Goal: Navigation & Orientation: Find specific page/section

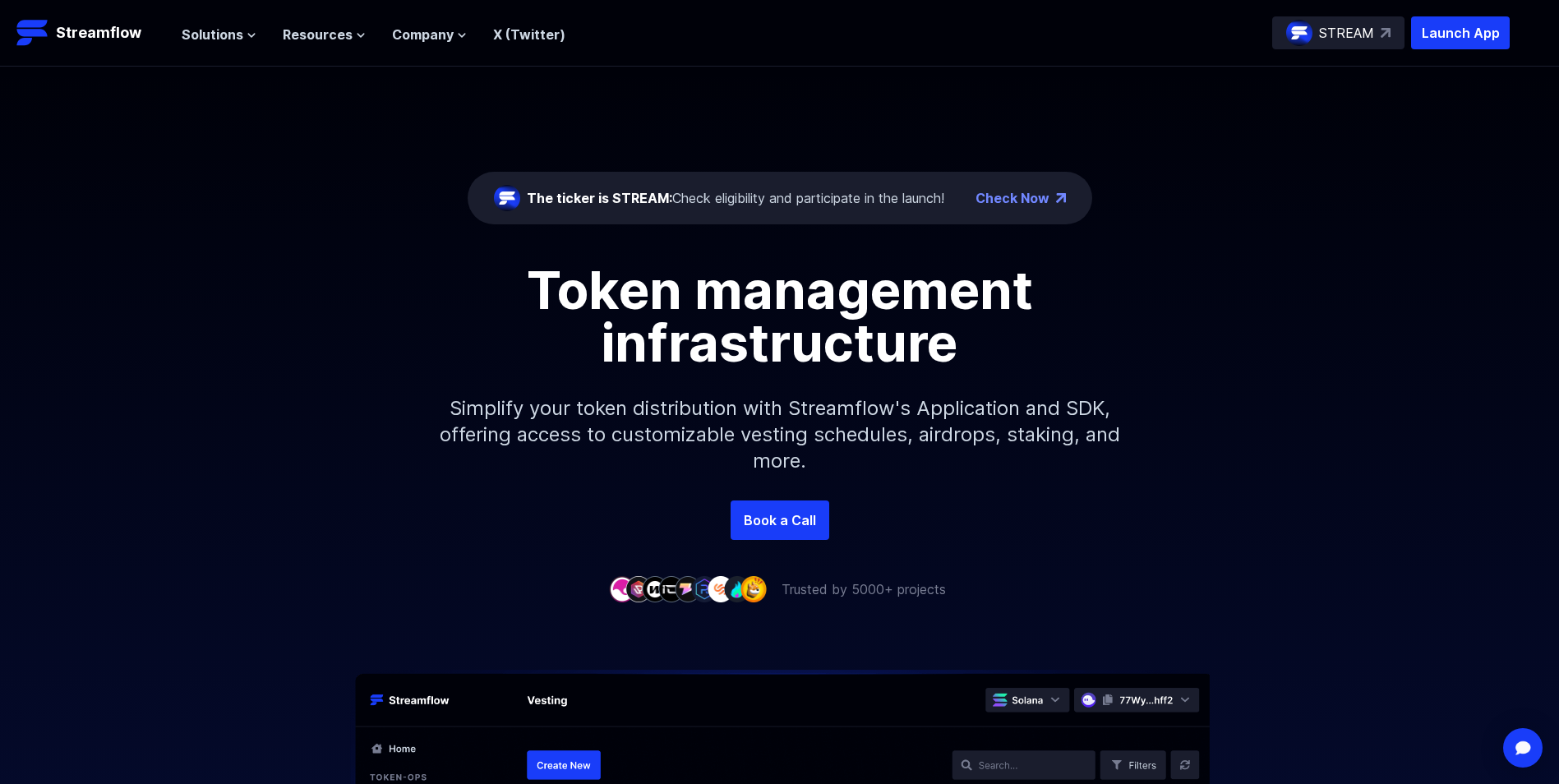
click at [1360, 31] on p "STREAM" at bounding box center [1347, 33] width 55 height 20
click at [249, 35] on icon at bounding box center [251, 35] width 10 height 10
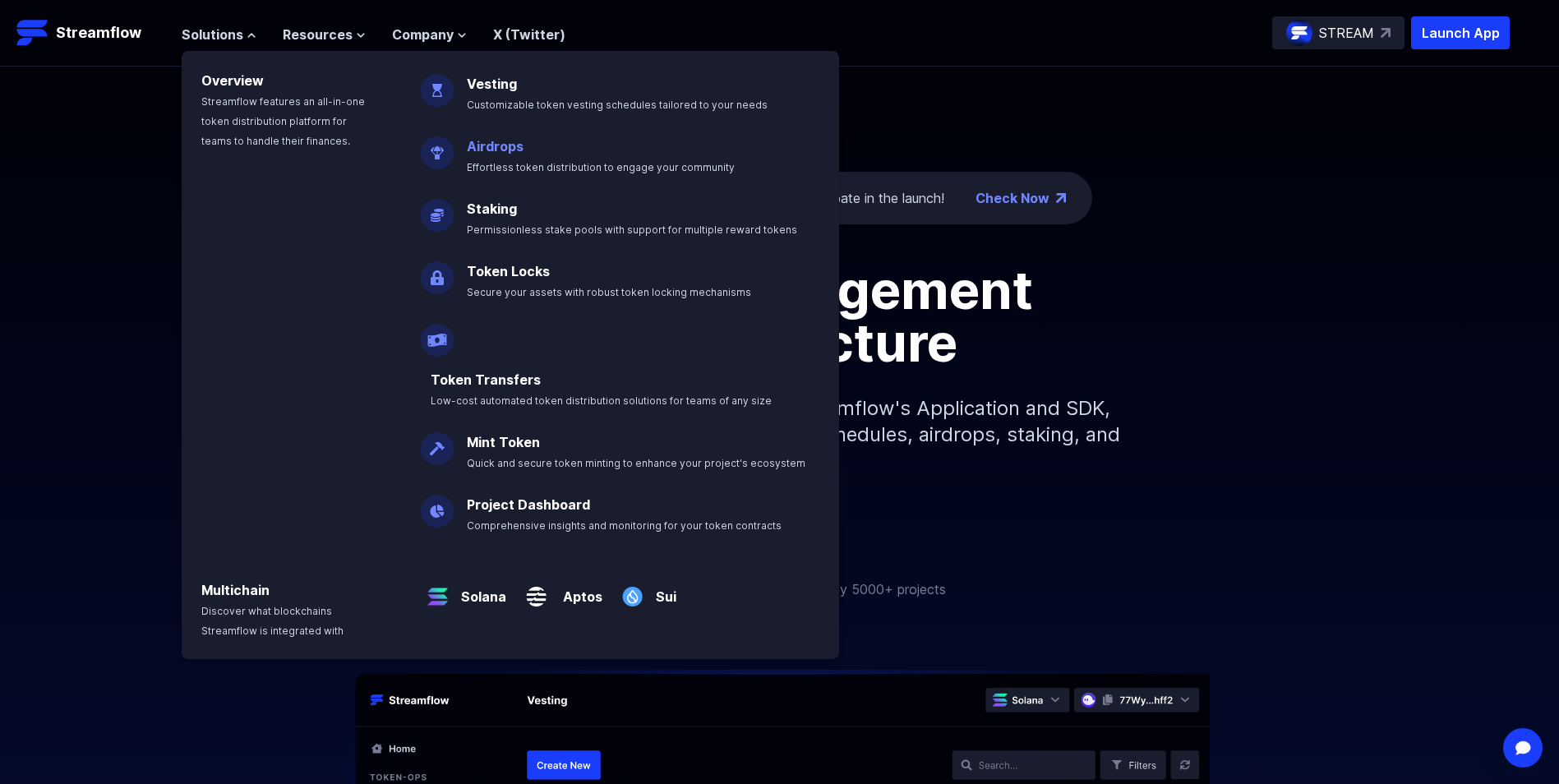
click at [505, 147] on link "Airdrops" at bounding box center [495, 146] width 57 height 17
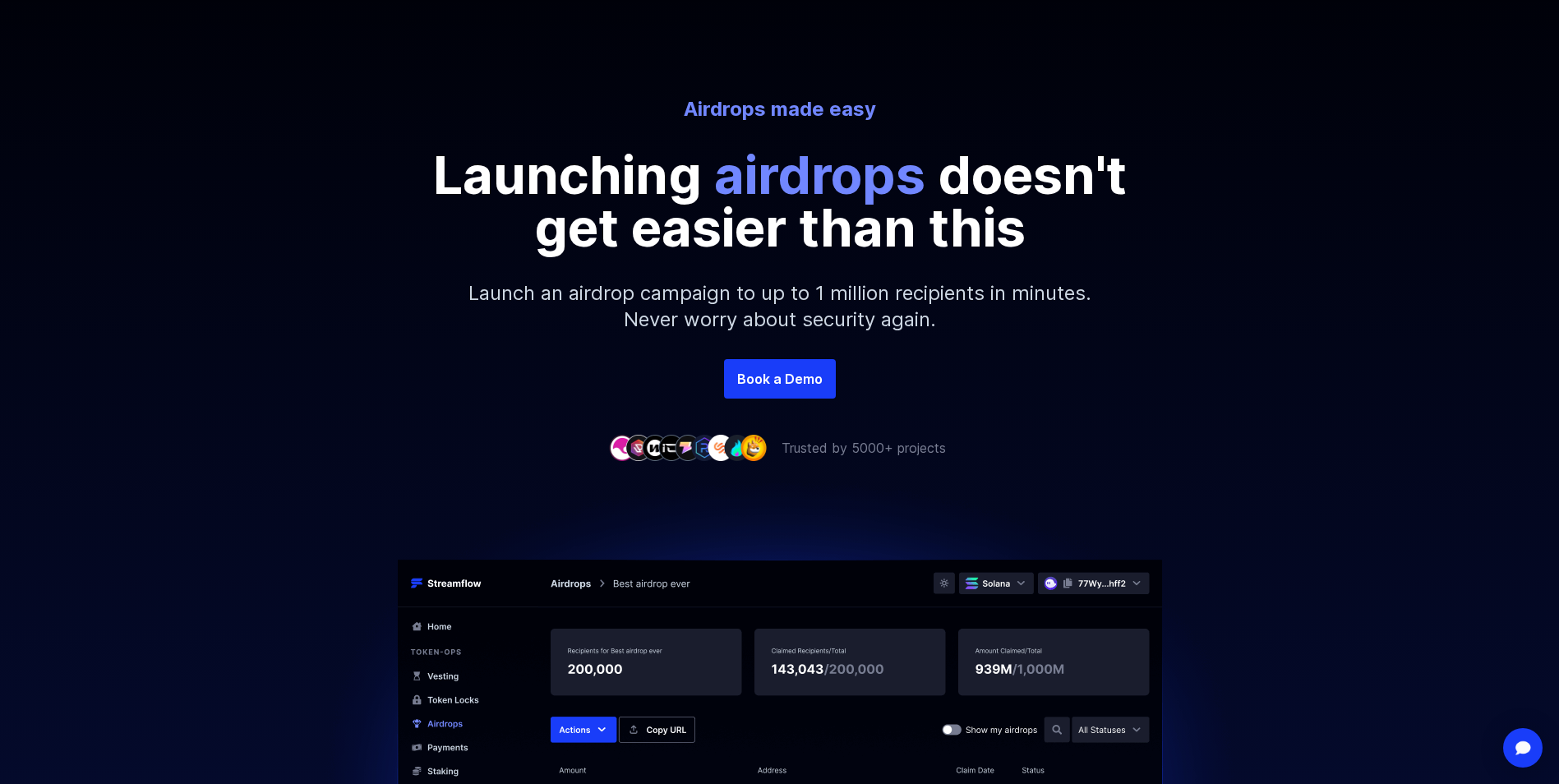
scroll to position [164, 0]
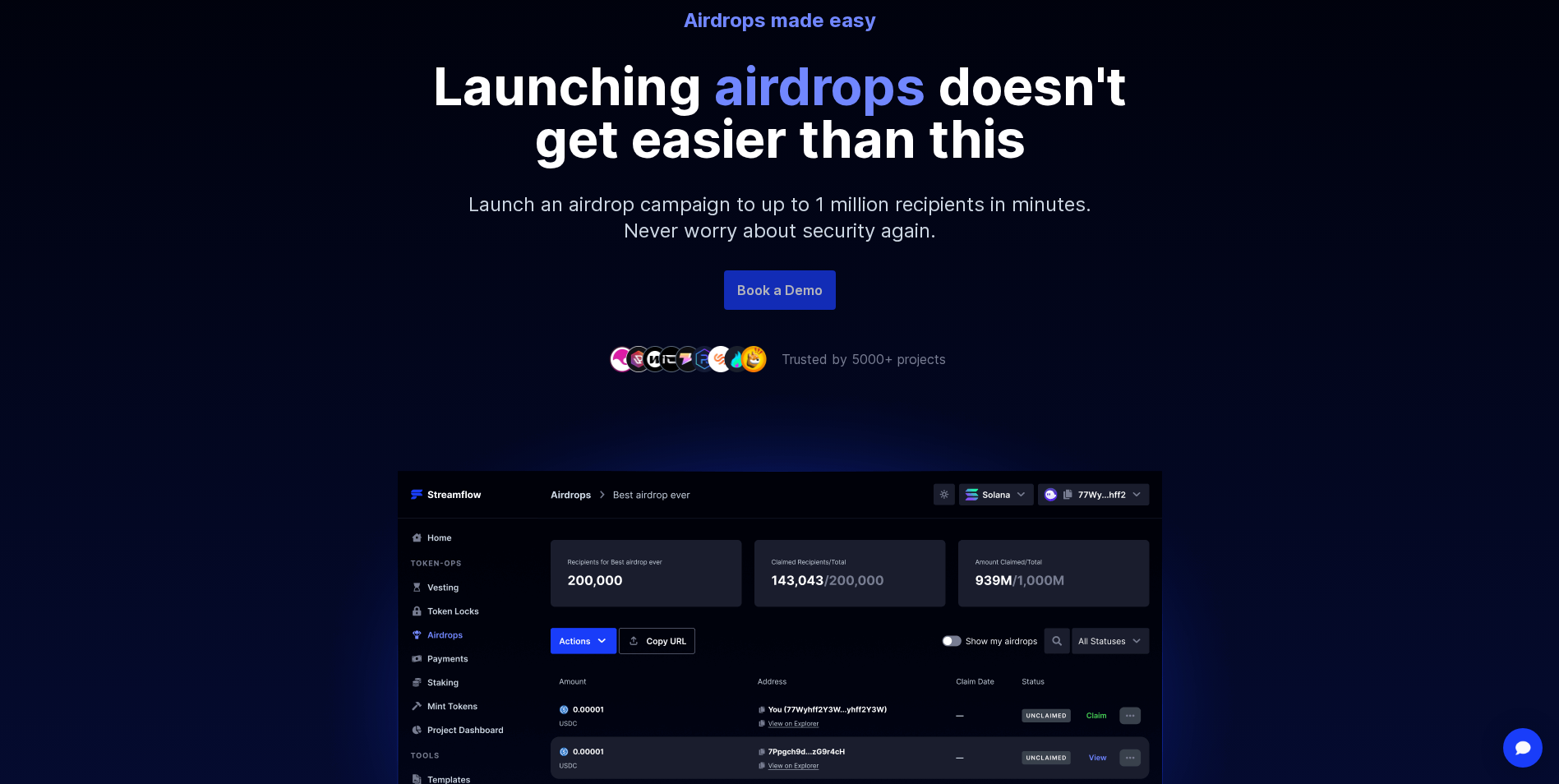
click at [805, 290] on link "Book a Demo" at bounding box center [780, 290] width 112 height 39
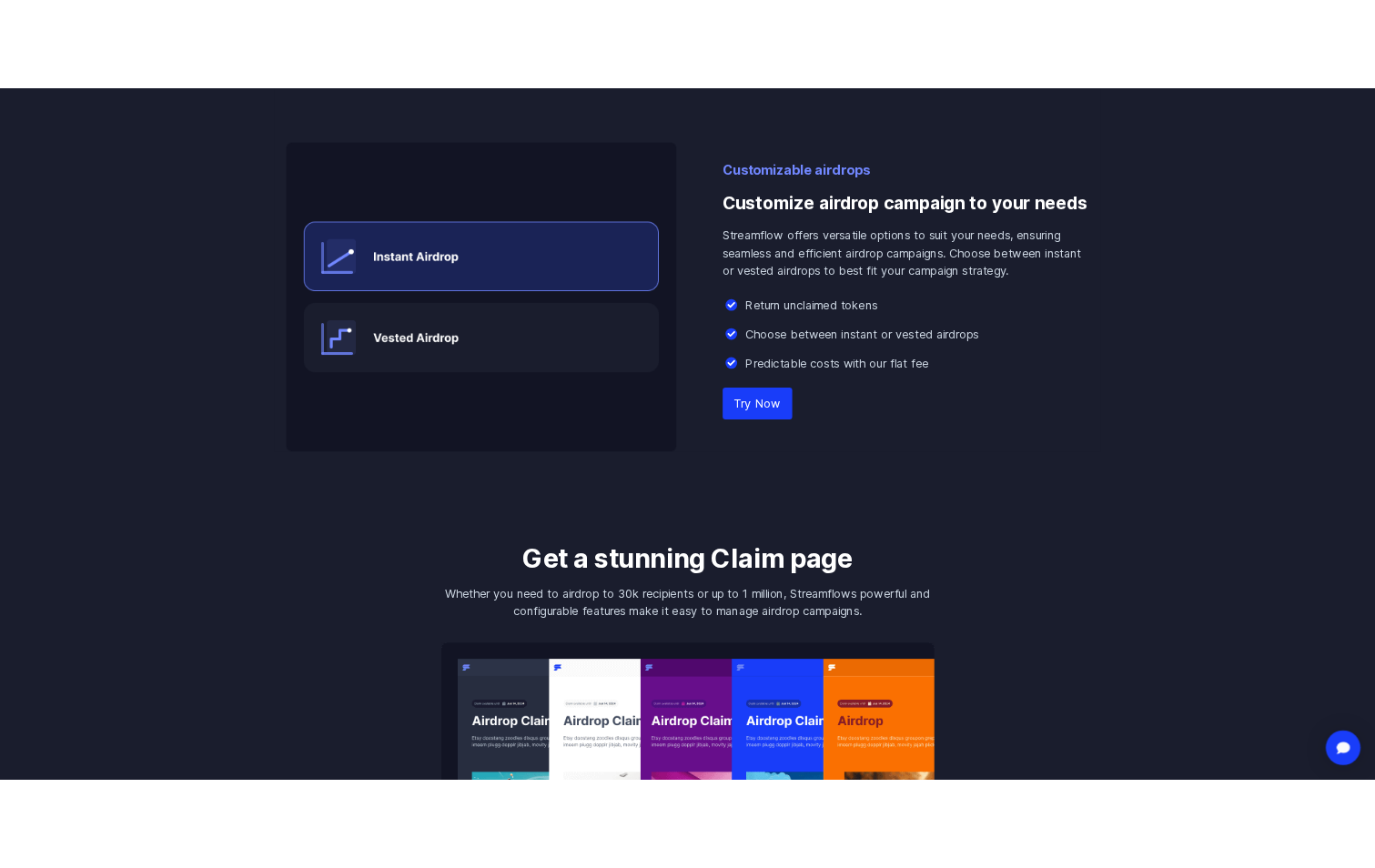
scroll to position [2093, 0]
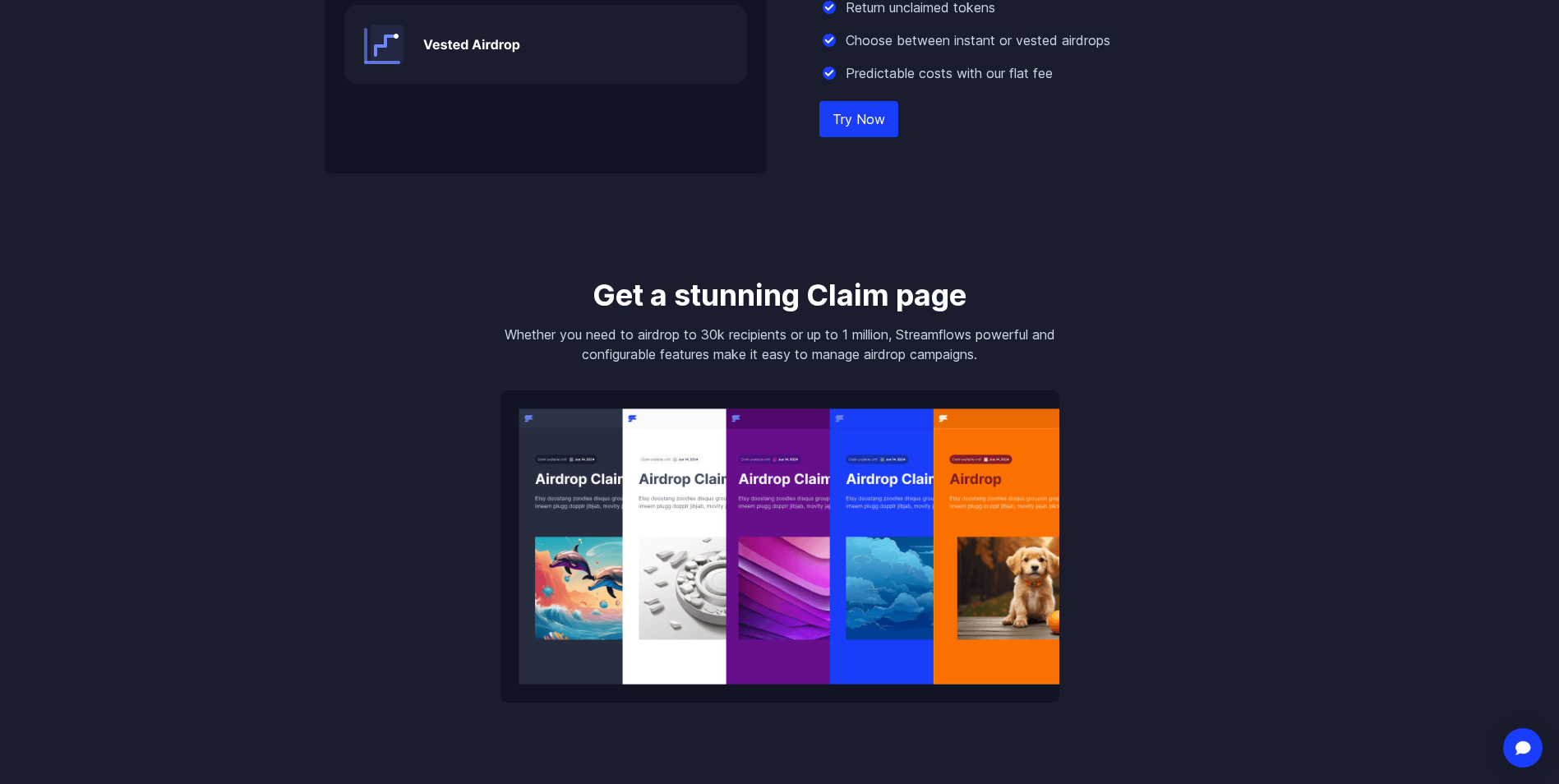
click at [883, 125] on link "Try Now" at bounding box center [858, 119] width 78 height 36
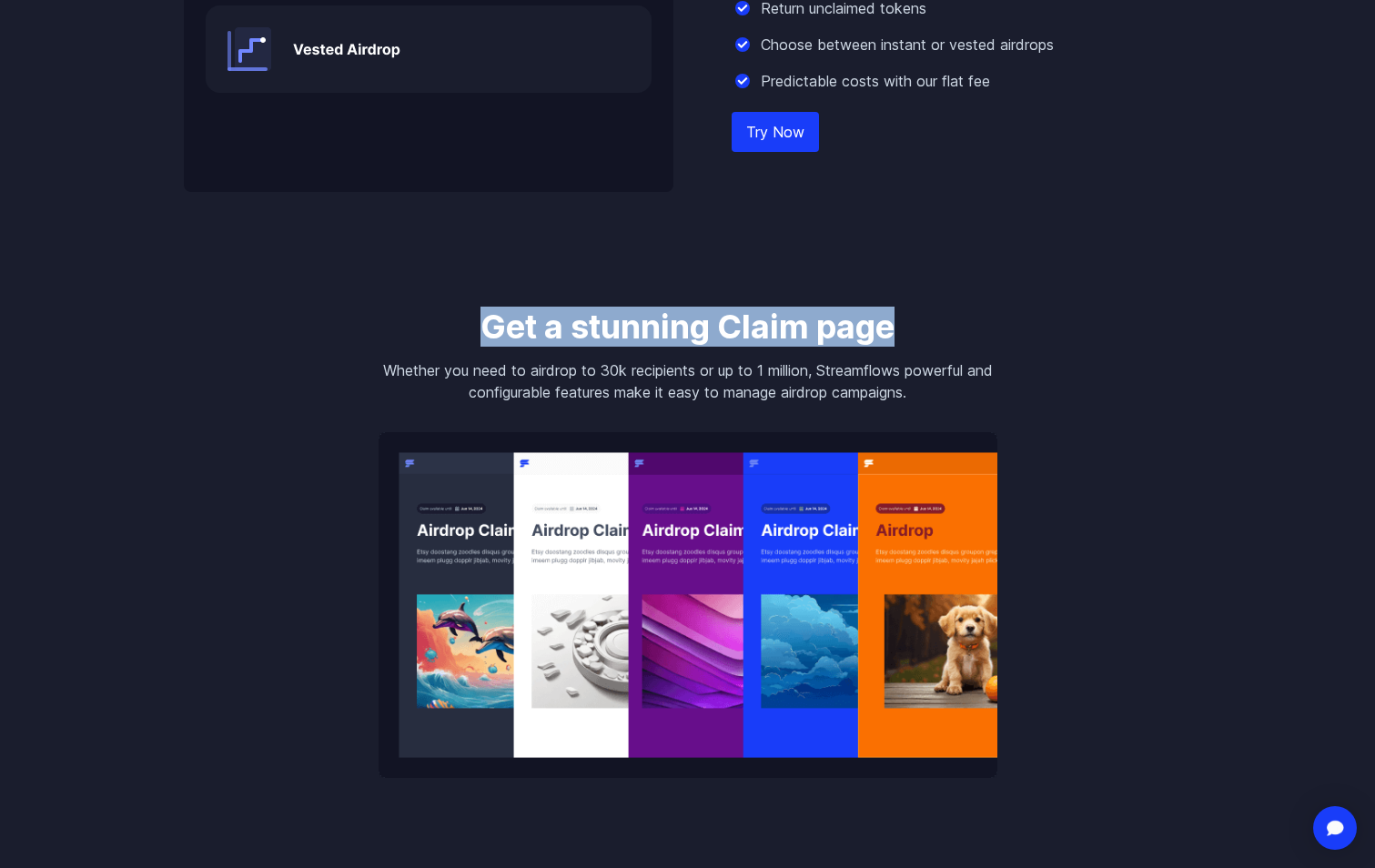
drag, startPoint x: 480, startPoint y: 324, endPoint x: 896, endPoint y: 317, distance: 416.1
click at [896, 317] on h3 "Get a stunning Claim page" at bounding box center [687, 326] width 619 height 36
drag, startPoint x: 896, startPoint y: 317, endPoint x: 870, endPoint y: 330, distance: 29.1
copy h3 "Get a stunning Claim page"
